Goal: Task Accomplishment & Management: Complete application form

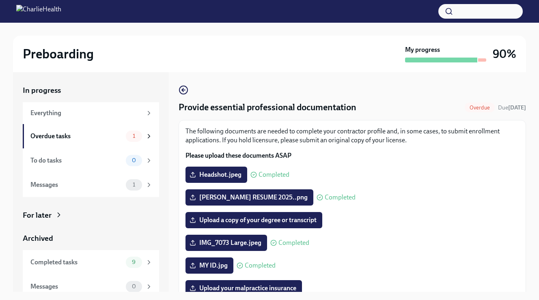
scroll to position [121, 0]
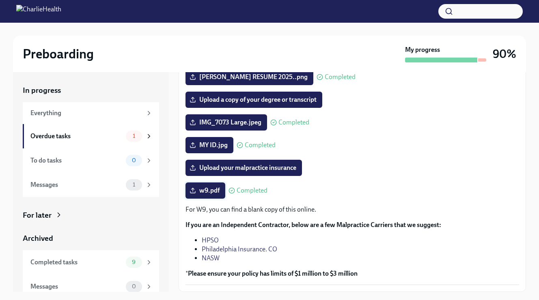
click at [209, 192] on span "w9.pdf" at bounding box center [205, 191] width 28 height 8
click at [0, 0] on input "w9.pdf" at bounding box center [0, 0] width 0 height 0
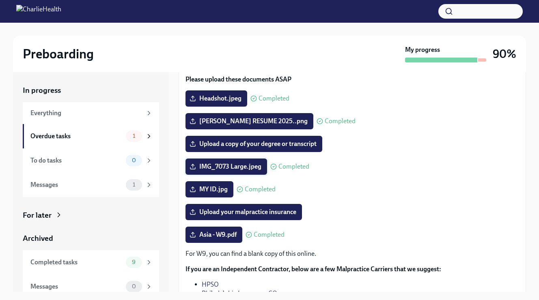
scroll to position [78, 0]
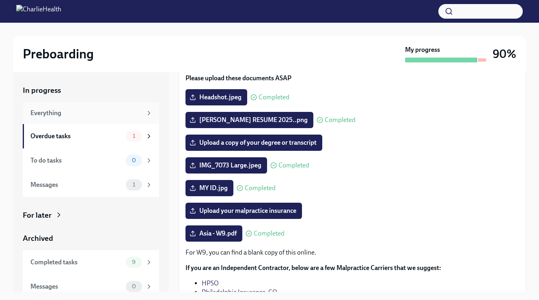
click at [93, 110] on div "Everything" at bounding box center [86, 113] width 112 height 9
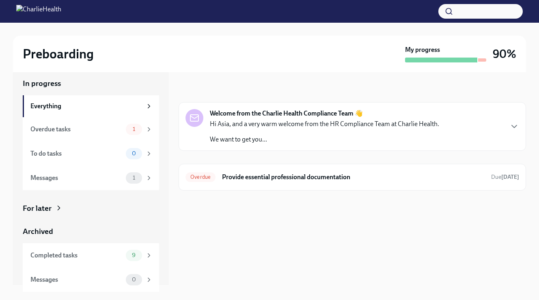
scroll to position [6, 0]
click at [213, 177] on span "Overdue" at bounding box center [200, 177] width 30 height 6
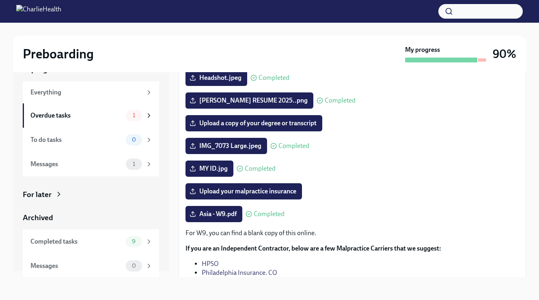
scroll to position [15, 0]
click at [78, 241] on div "Completed tasks" at bounding box center [76, 241] width 92 height 9
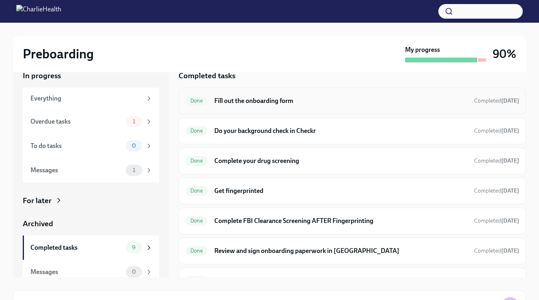
click at [239, 102] on h6 "Fill out the onboarding form" at bounding box center [340, 101] width 253 height 9
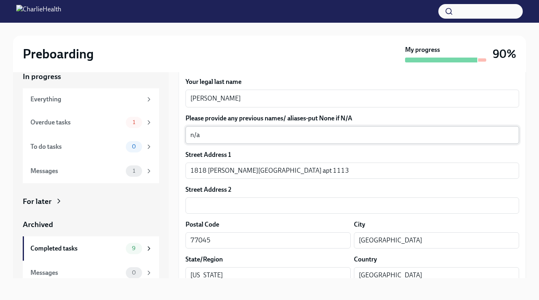
scroll to position [154, 0]
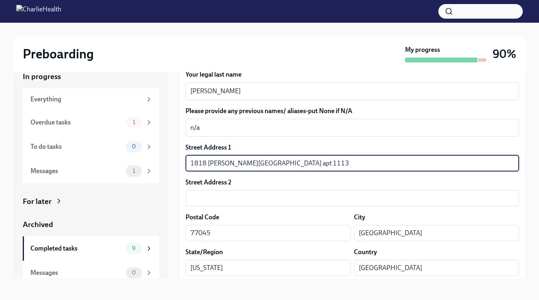
drag, startPoint x: 292, startPoint y: 164, endPoint x: 181, endPoint y: 164, distance: 110.4
type input "1514 Native Reef"
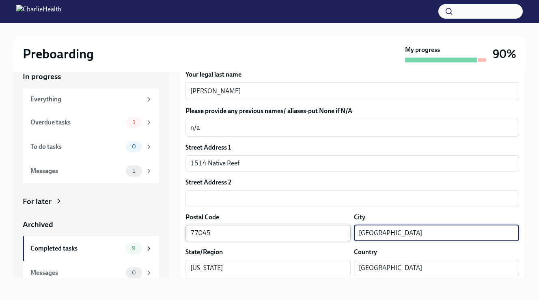
drag, startPoint x: 407, startPoint y: 233, endPoint x: 323, endPoint y: 233, distance: 84.0
click at [323, 233] on div "Postal Code 77045 ​ City [GEOGRAPHIC_DATA] ​" at bounding box center [352, 227] width 334 height 28
type input "[US_STATE][GEOGRAPHIC_DATA]"
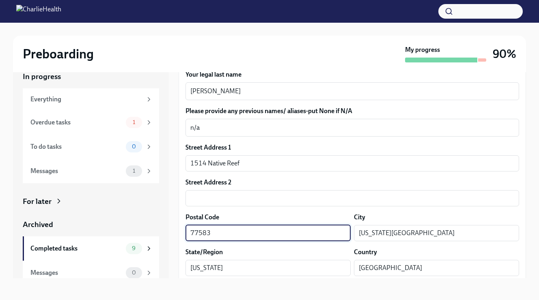
type input "77583"
click at [306, 249] on div "State/Region" at bounding box center [267, 252] width 165 height 9
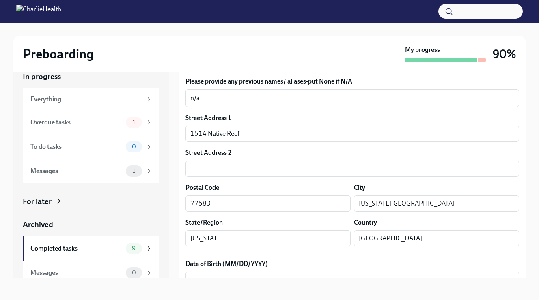
scroll to position [201, 0]
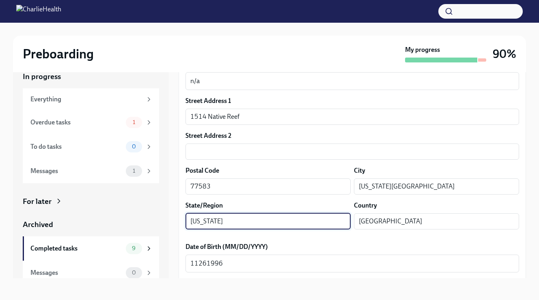
drag, startPoint x: 234, startPoint y: 219, endPoint x: 193, endPoint y: 218, distance: 41.0
type input "t"
type input "[US_STATE]"
click at [264, 246] on label "Date of Birth (MM/DD/YYYY)" at bounding box center [352, 247] width 334 height 9
click at [264, 259] on textarea "11261996" at bounding box center [352, 264] width 324 height 10
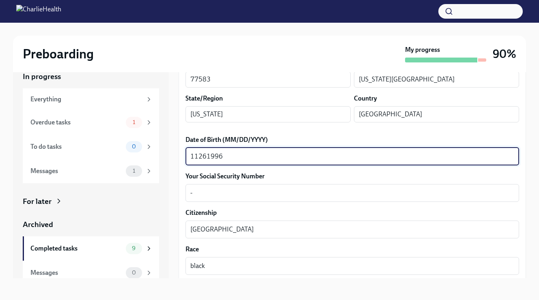
scroll to position [317, 0]
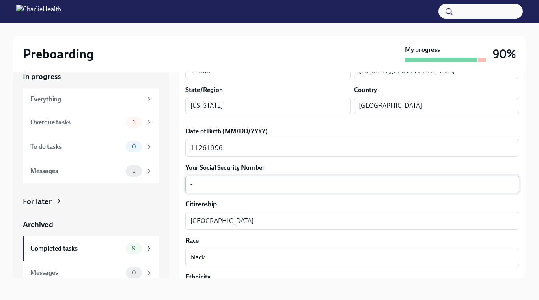
click at [234, 179] on div "- x ​" at bounding box center [352, 185] width 334 height 18
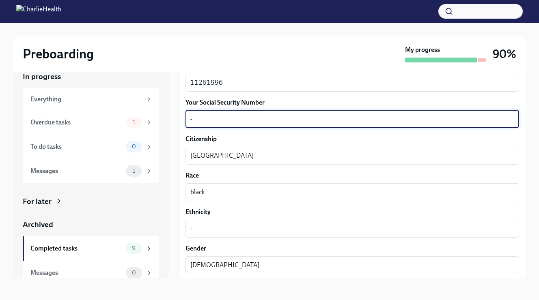
scroll to position [384, 0]
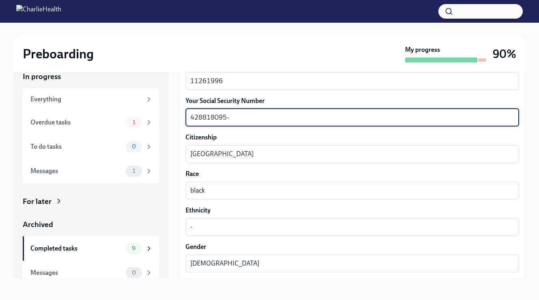
type textarea "428818095-"
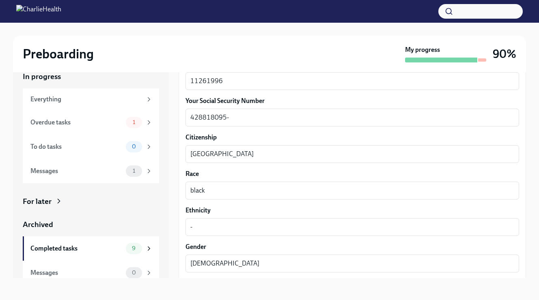
click at [238, 168] on div "Your preferred first name Asia x ​ Your legal last name [PERSON_NAME] x ​ Pleas…" at bounding box center [352, 195] width 334 height 783
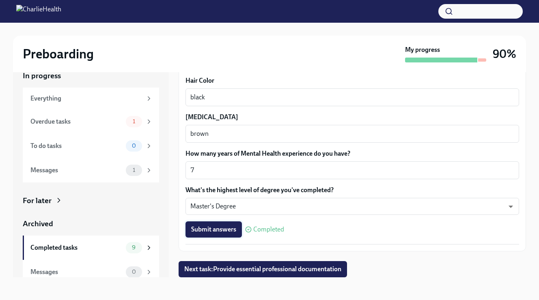
scroll to position [731, 0]
click at [223, 230] on span "Submit answers" at bounding box center [213, 230] width 45 height 8
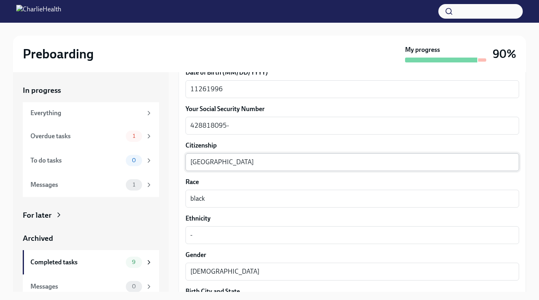
scroll to position [391, 0]
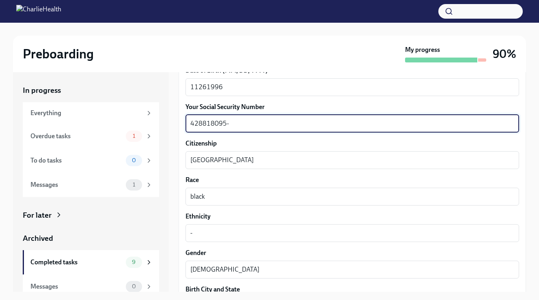
click at [235, 122] on textarea "428818095-" at bounding box center [352, 124] width 324 height 10
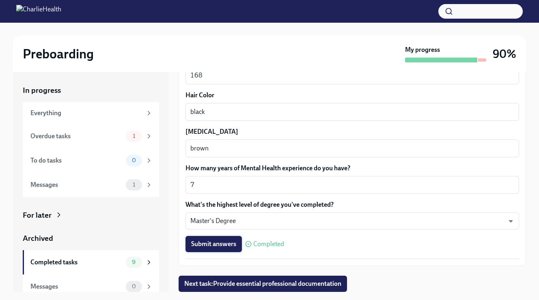
scroll to position [731, 0]
type textarea "428818095"
click at [215, 242] on span "Submit answers" at bounding box center [213, 245] width 45 height 8
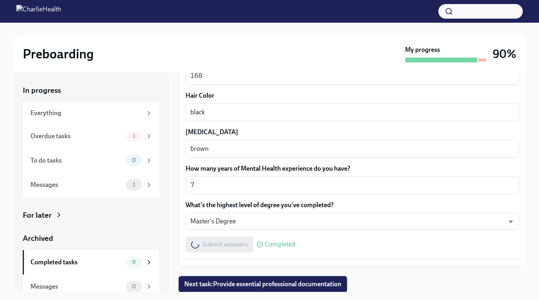
click at [244, 283] on span "Next task : Provide essential professional documentation" at bounding box center [262, 284] width 157 height 8
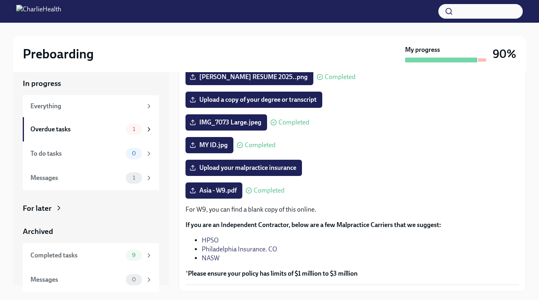
scroll to position [6, 0]
click at [109, 253] on div "Completed tasks" at bounding box center [76, 256] width 92 height 9
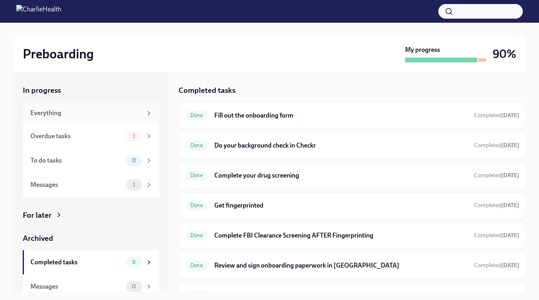
click at [118, 110] on div "Everything" at bounding box center [86, 113] width 112 height 9
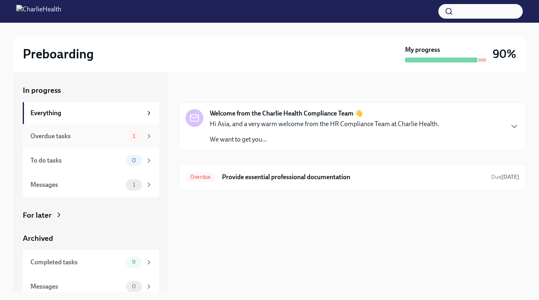
click at [132, 134] on span "1" at bounding box center [134, 136] width 12 height 6
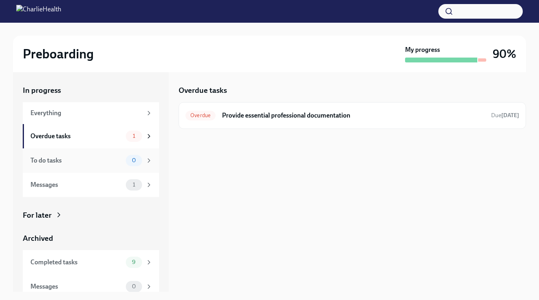
click at [118, 160] on div "To do tasks" at bounding box center [76, 160] width 92 height 9
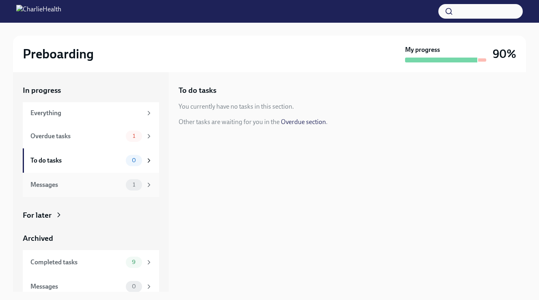
click at [116, 187] on div "Messages" at bounding box center [76, 185] width 92 height 9
